Goal: Find contact information: Find contact information

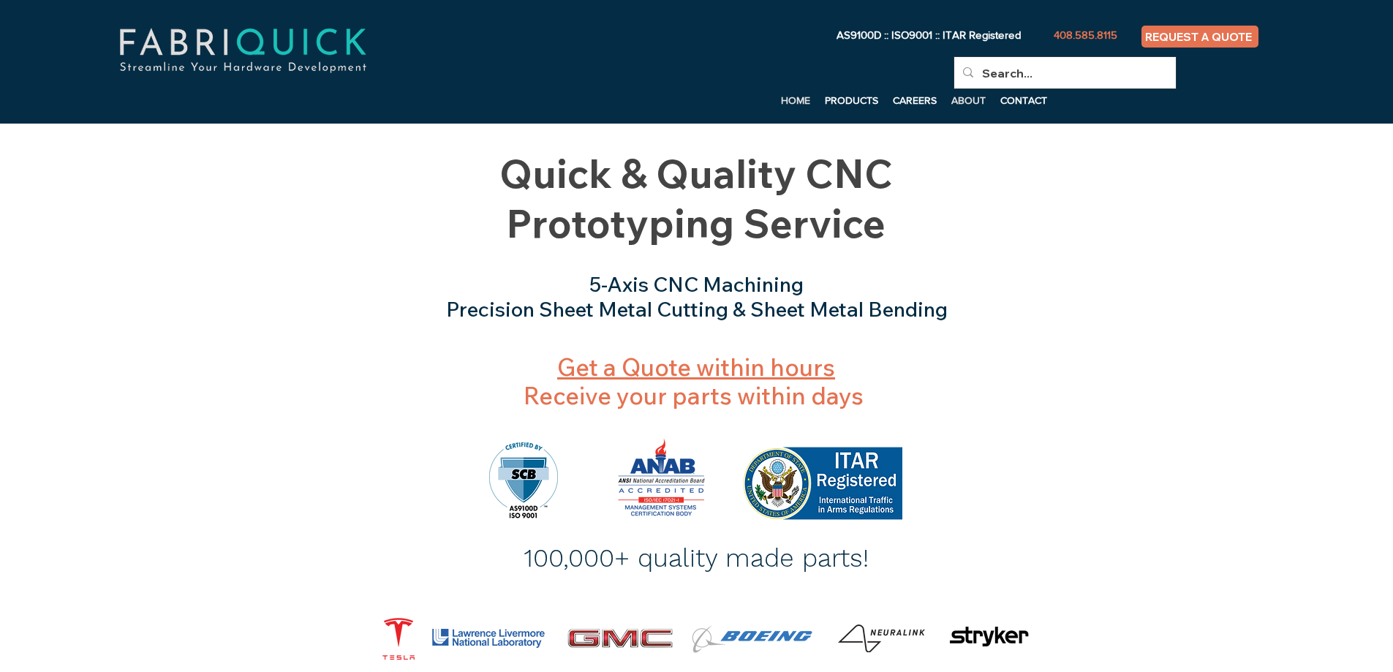
click at [962, 92] on p "ABOUT" at bounding box center [968, 100] width 49 height 22
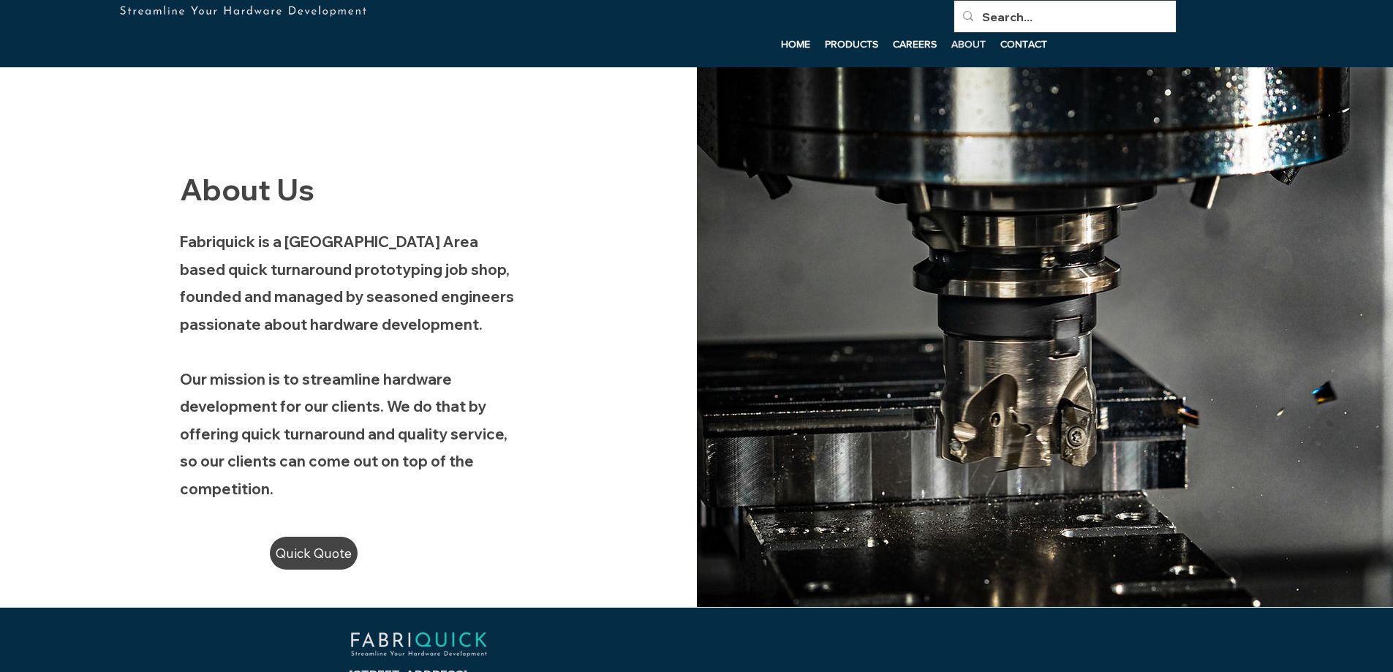
scroll to position [172, 0]
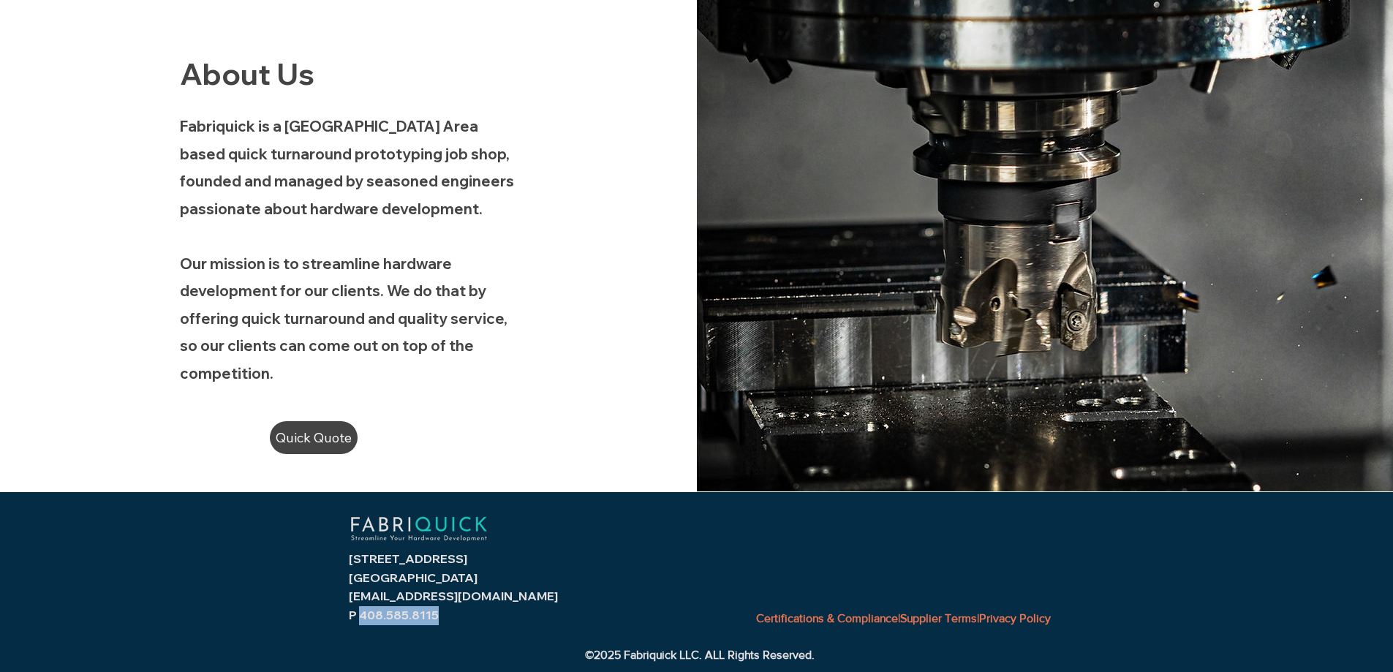
drag, startPoint x: 361, startPoint y: 615, endPoint x: 462, endPoint y: 614, distance: 100.9
click at [462, 614] on p "P 408.585.8115" at bounding box center [471, 615] width 244 height 19
copy span "408.585.8115"
drag, startPoint x: 342, startPoint y: 558, endPoint x: 430, endPoint y: 556, distance: 87.8
click at [430, 556] on div "[STREET_ADDRESS] [GEOGRAPHIC_DATA] [EMAIL_ADDRESS][DOMAIN_NAME] P 408.585.8115 …" at bounding box center [696, 581] width 1393 height 181
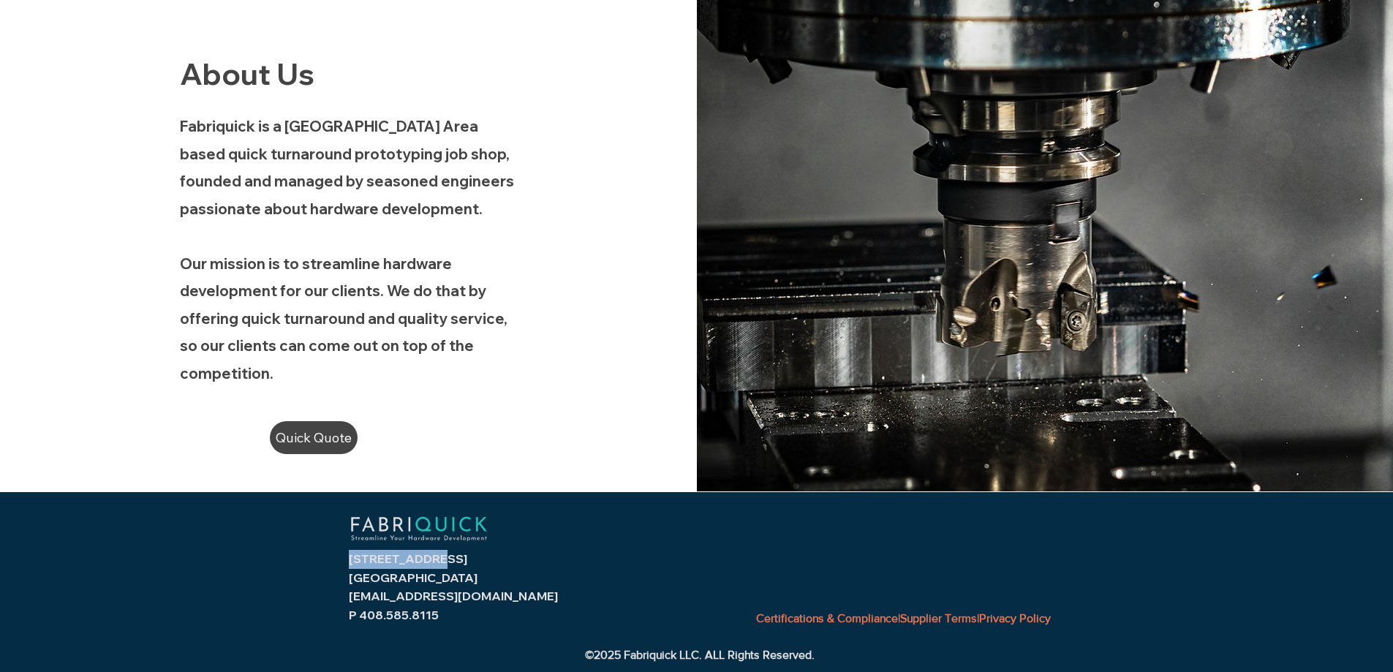
copy span "[STREET_ADDRESS]"
drag, startPoint x: 345, startPoint y: 580, endPoint x: 390, endPoint y: 577, distance: 44.7
click at [390, 577] on div "[STREET_ADDRESS] [GEOGRAPHIC_DATA] [EMAIL_ADDRESS][DOMAIN_NAME] P 408.585.8115 …" at bounding box center [696, 581] width 1393 height 181
copy span "Benicia"
drag, startPoint x: 417, startPoint y: 576, endPoint x: 466, endPoint y: 574, distance: 49.0
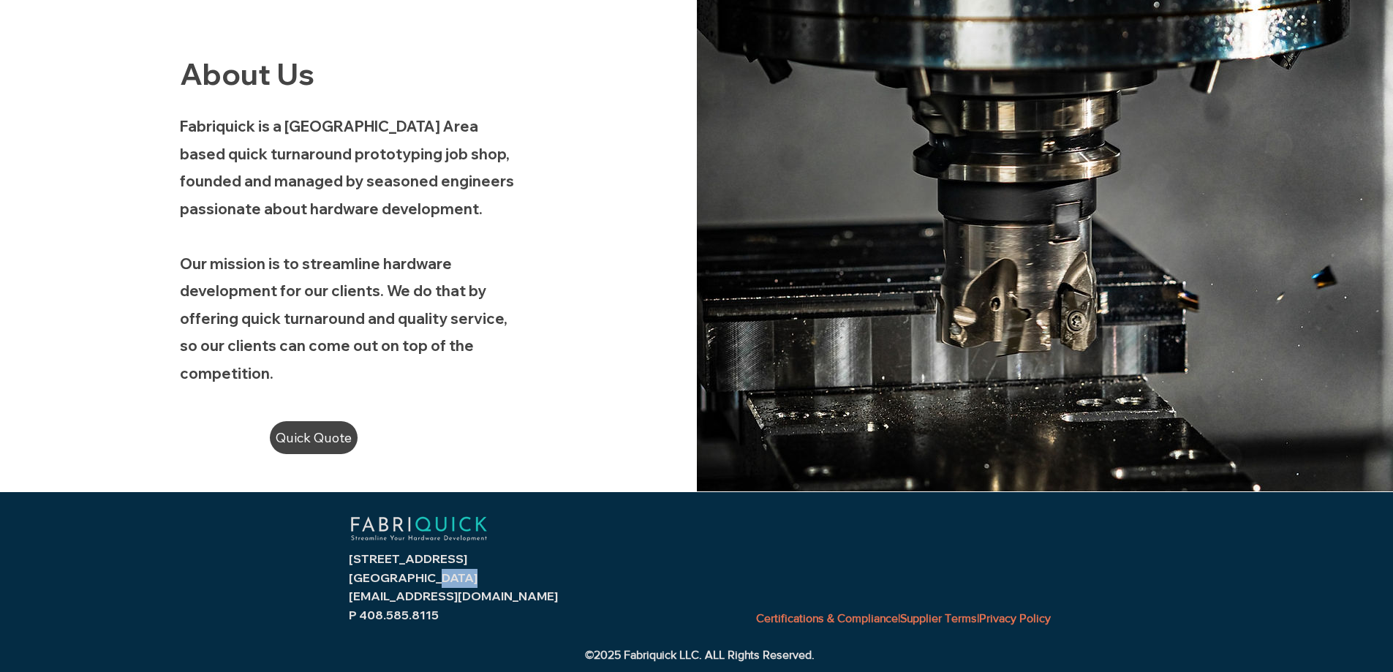
click at [466, 574] on p "[GEOGRAPHIC_DATA]" at bounding box center [471, 578] width 244 height 19
copy span "94510"
